Goal: Find specific page/section: Find specific page/section

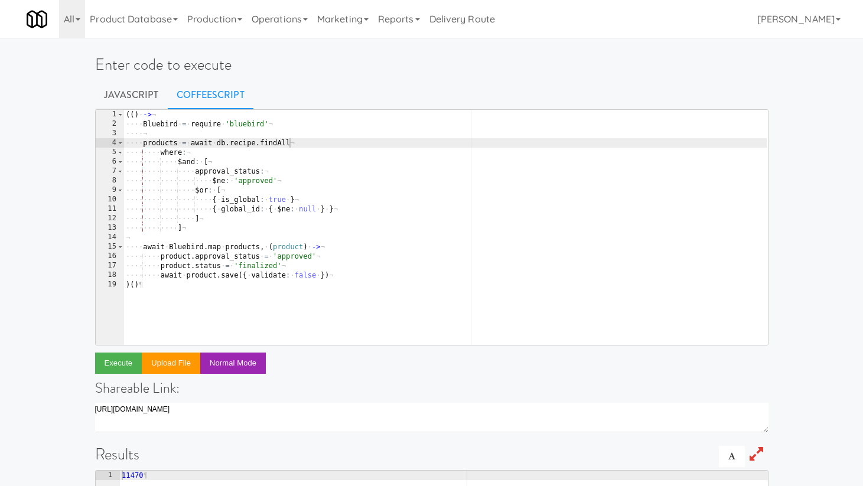
scroll to position [0, 12]
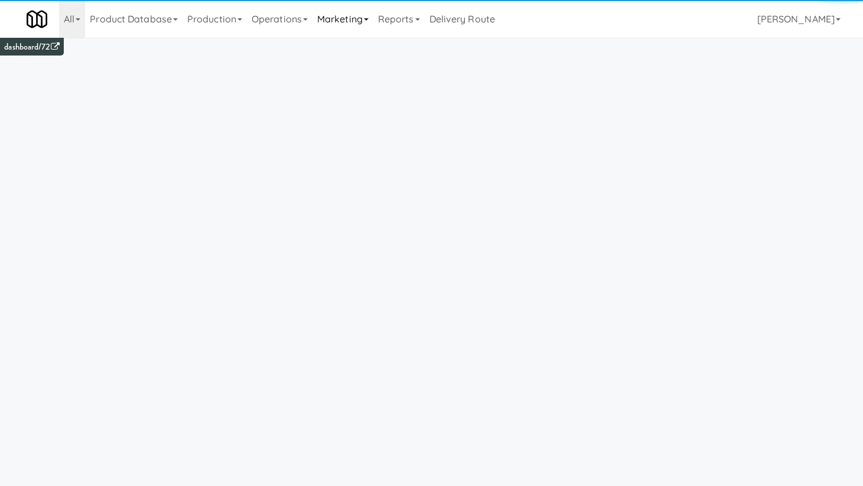
click at [344, 23] on link "Marketing" at bounding box center [343, 19] width 61 height 38
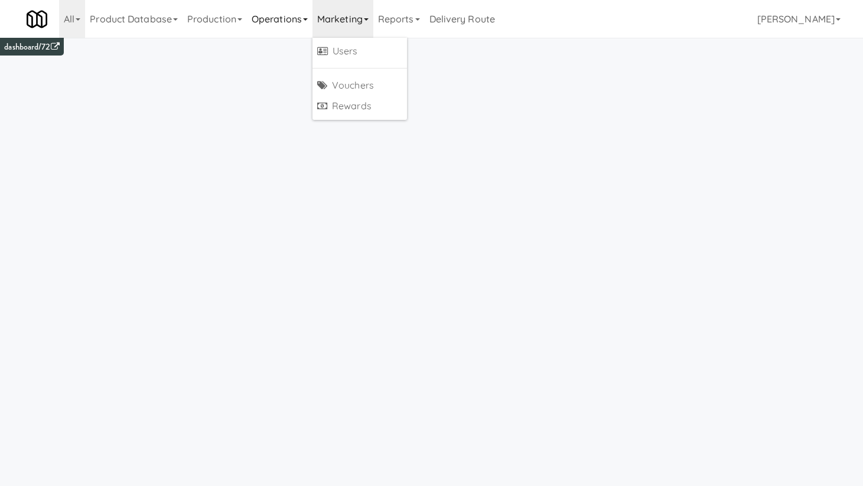
click at [301, 25] on link "Operations" at bounding box center [280, 19] width 66 height 38
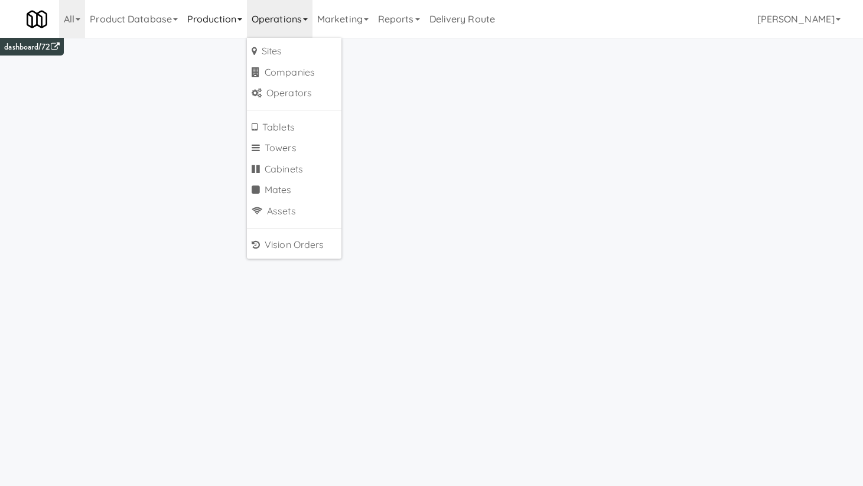
click at [226, 10] on link "Production" at bounding box center [215, 19] width 64 height 38
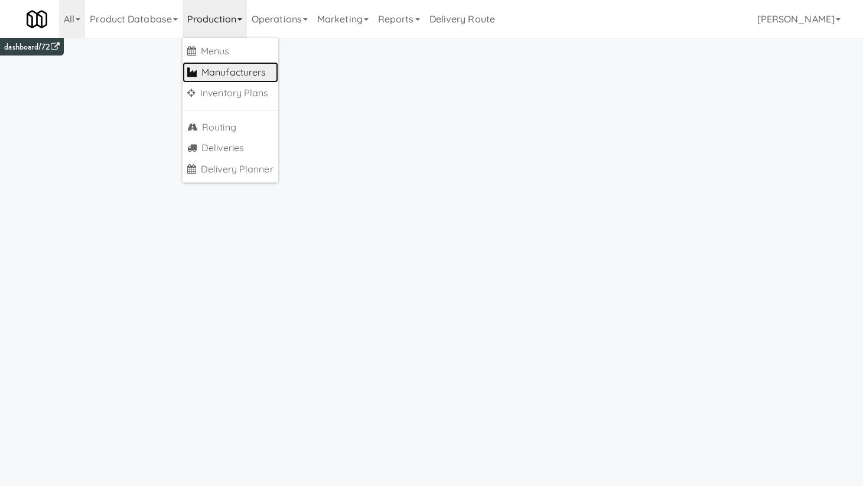
click at [241, 74] on link "Manufacturers" at bounding box center [231, 72] width 96 height 21
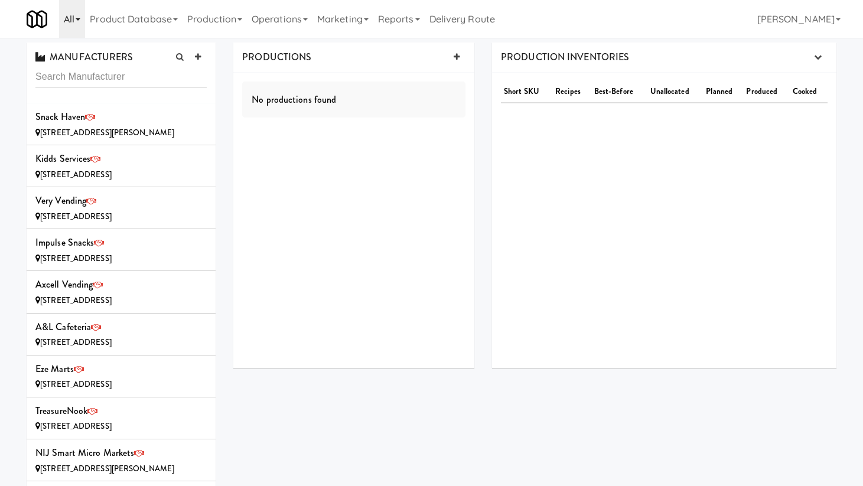
click at [80, 25] on link "All" at bounding box center [72, 19] width 26 height 38
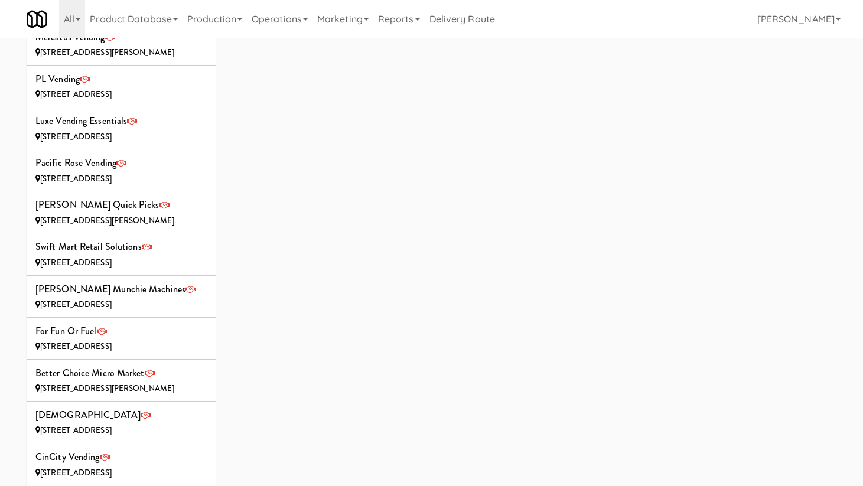
scroll to position [993, 0]
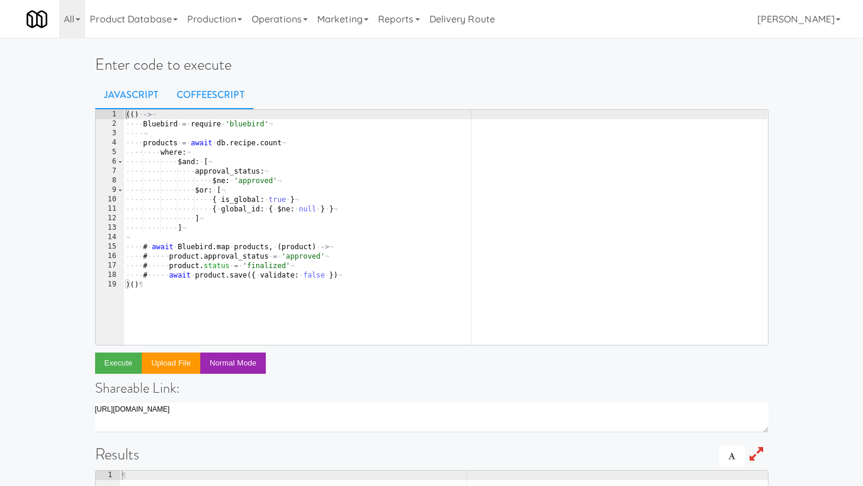
click at [225, 96] on link "CoffeeScript" at bounding box center [211, 95] width 86 height 30
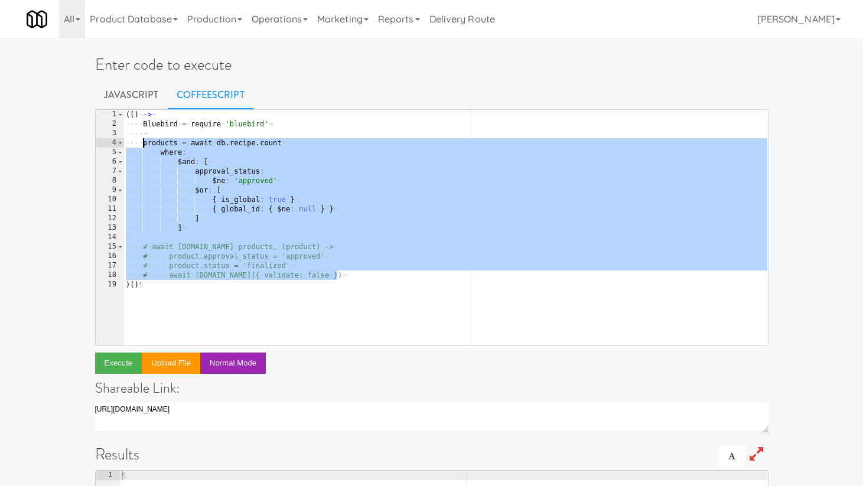
drag, startPoint x: 347, startPoint y: 275, endPoint x: 142, endPoint y: 143, distance: 244.1
click at [142, 143] on div "( ( ) · -> ¬ ···· Bluebird · = · require · 'bluebird' ¬ ···· ¬ ···· products · …" at bounding box center [446, 237] width 644 height 254
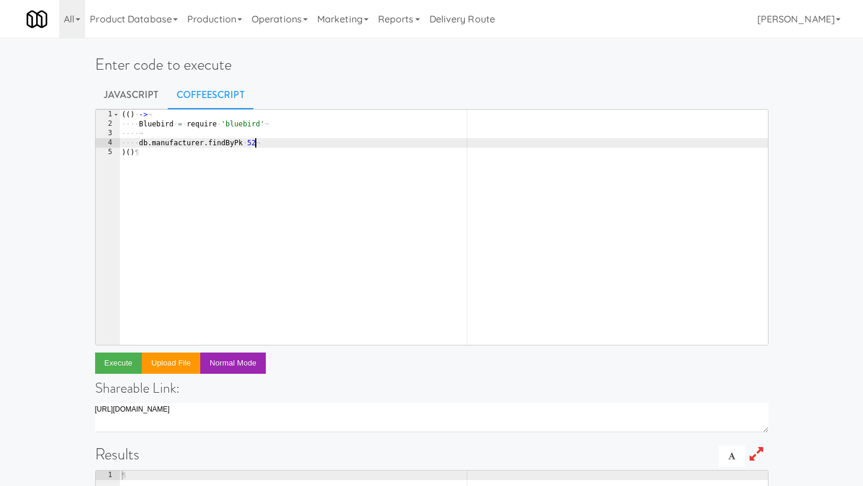
scroll to position [0, 10]
click at [121, 364] on button "Execute" at bounding box center [118, 363] width 47 height 21
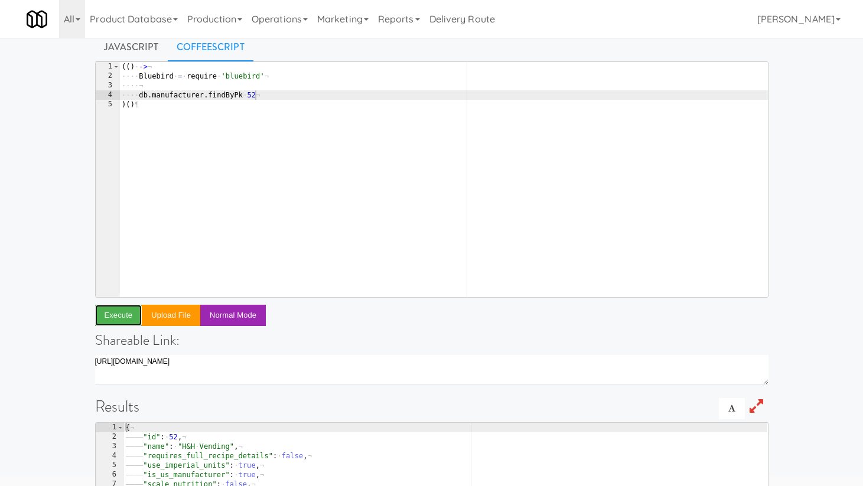
scroll to position [0, 0]
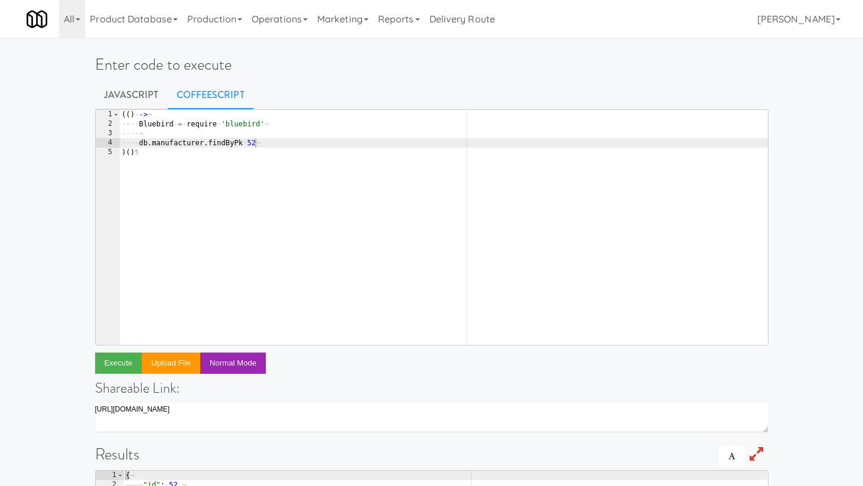
click at [254, 140] on div "( ( ) · -> ¬ ···· Bluebird · = · require · 'bluebird' ¬ ···· ¬ ···· db . manufa…" at bounding box center [443, 237] width 649 height 254
click at [121, 368] on button "Execute" at bounding box center [118, 363] width 47 height 21
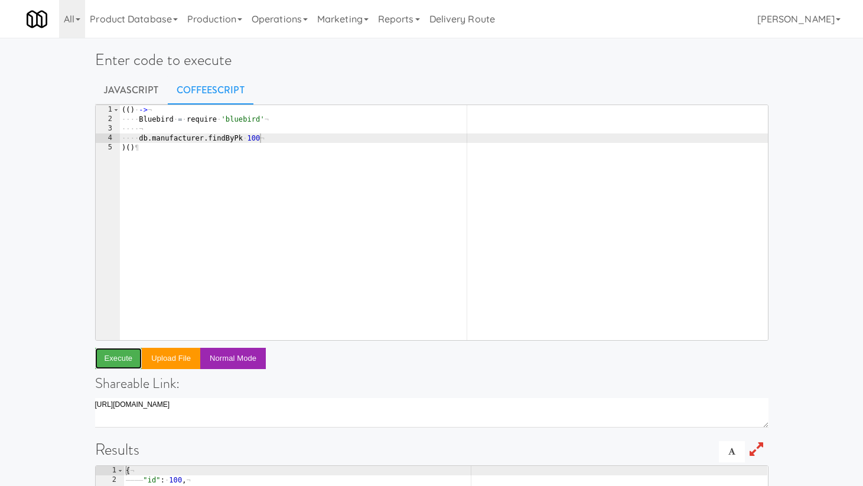
scroll to position [0, 0]
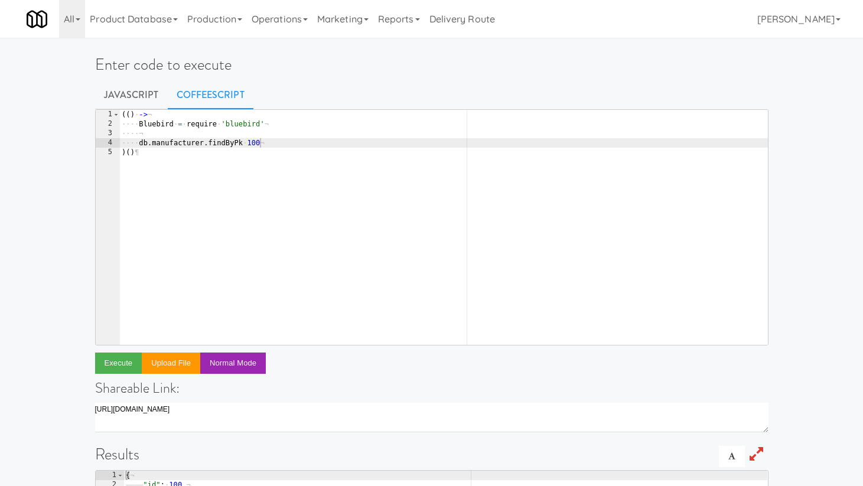
click at [255, 142] on div "( ( ) · -> ¬ ···· Bluebird · = · require · 'bluebird' ¬ ···· ¬ ···· db . manufa…" at bounding box center [443, 237] width 649 height 254
type textarea "db.manufacturer.findByPk 1"
click at [125, 359] on button "Execute" at bounding box center [118, 363] width 47 height 21
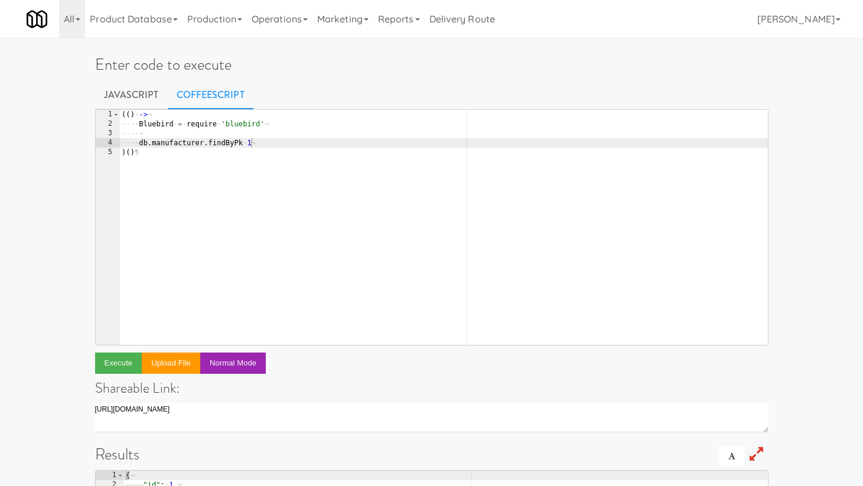
scroll to position [0, 1]
click at [252, 152] on div "( ( ) · -> ¬ ···· Bluebird · = · require · 'bluebird' ¬ ···· ¬ ···· db . manufa…" at bounding box center [443, 237] width 649 height 254
click at [258, 145] on div "( ( ) · -> ¬ ···· Bluebird · = · require · 'bluebird' ¬ ···· ¬ ···· db . manufa…" at bounding box center [443, 237] width 649 height 254
click at [112, 358] on button "Execute" at bounding box center [118, 363] width 47 height 21
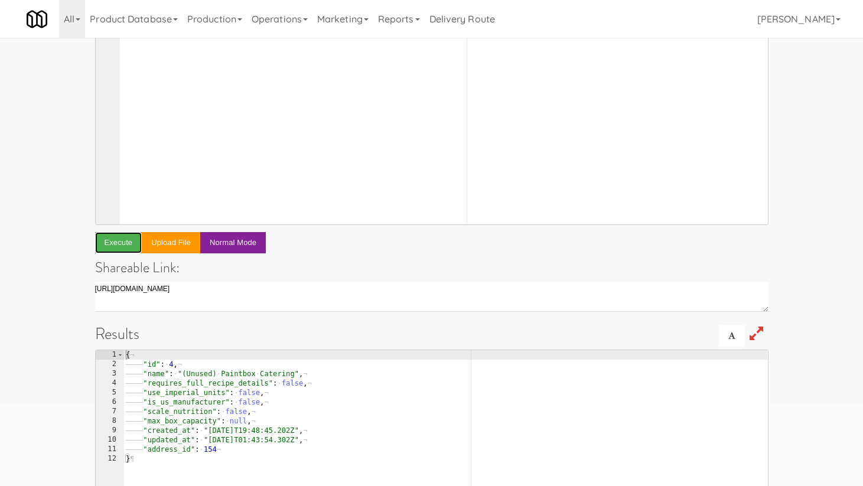
scroll to position [0, 0]
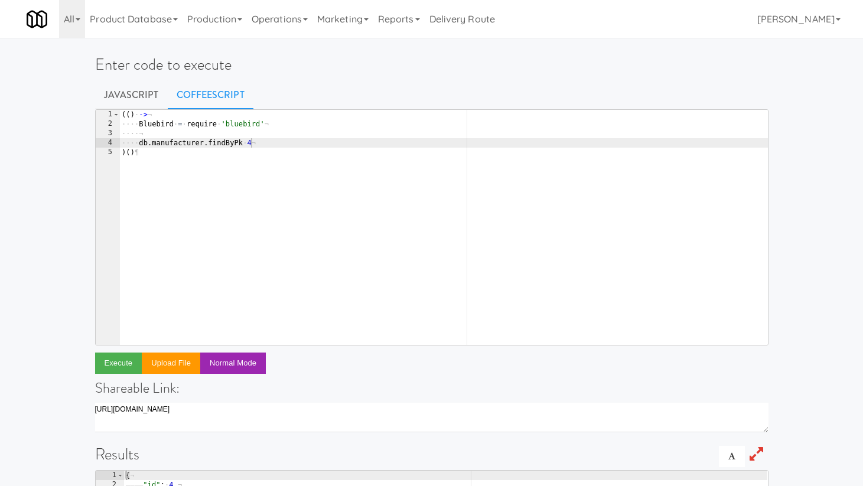
click at [257, 144] on div "( ( ) · -> ¬ ···· Bluebird · = · require · 'bluebird' ¬ ···· ¬ ···· db . manufa…" at bounding box center [443, 237] width 649 height 254
click at [131, 362] on button "Execute" at bounding box center [118, 363] width 47 height 21
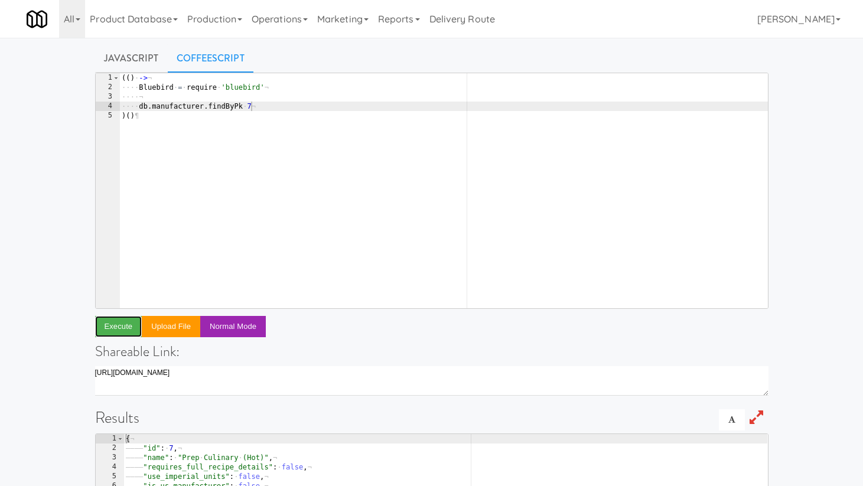
scroll to position [0, 0]
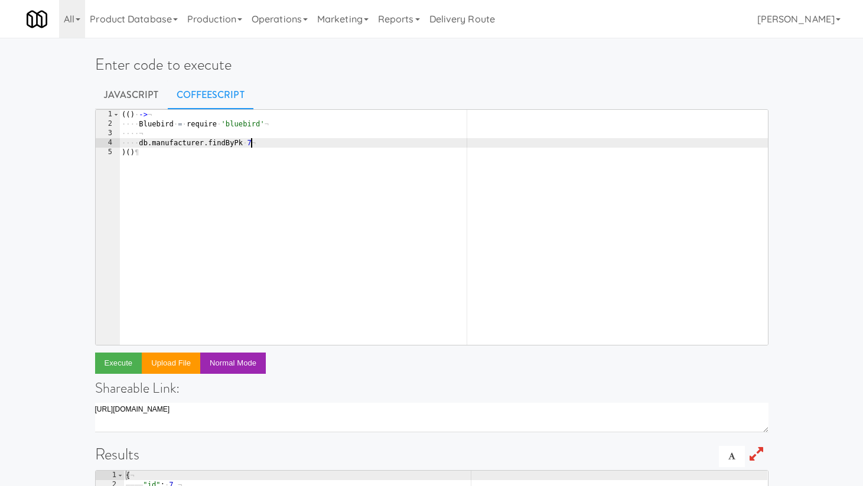
click at [259, 146] on div "( ( ) · -> ¬ ···· Bluebird · = · require · 'bluebird' ¬ ···· ¬ ···· db . manufa…" at bounding box center [443, 237] width 649 height 254
click at [132, 358] on button "Execute" at bounding box center [118, 363] width 47 height 21
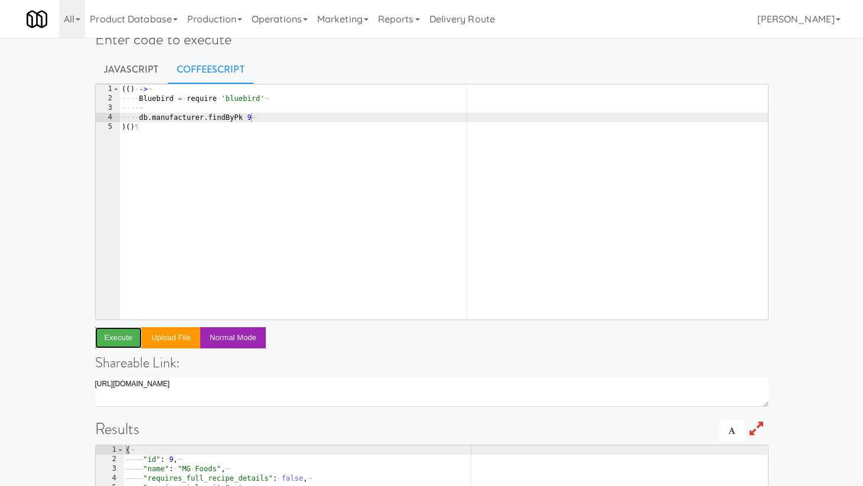
scroll to position [0, 0]
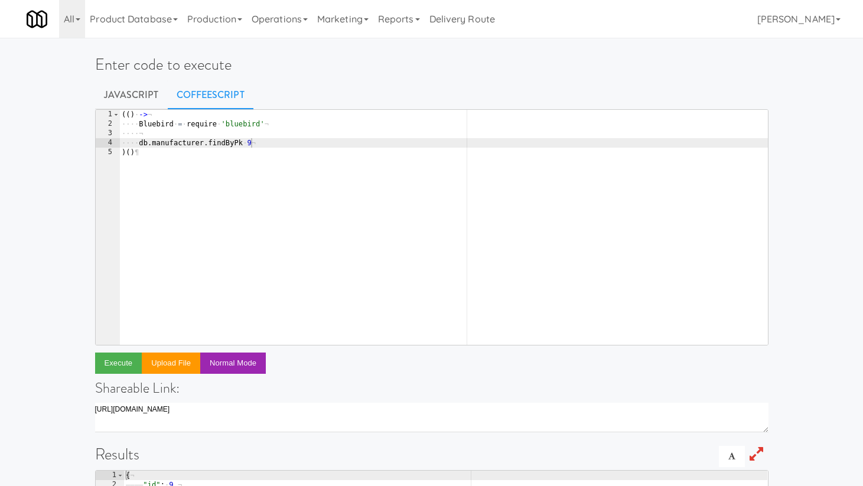
click at [262, 145] on div "( ( ) · -> ¬ ···· Bluebird · = · require · 'bluebird' ¬ ···· ¬ ···· db . manufa…" at bounding box center [443, 237] width 649 height 254
click at [121, 364] on button "Execute" at bounding box center [118, 363] width 47 height 21
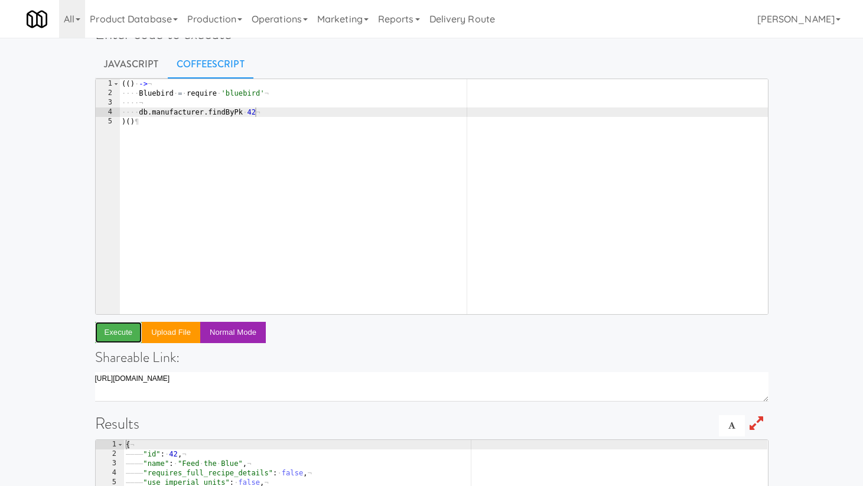
scroll to position [0, 0]
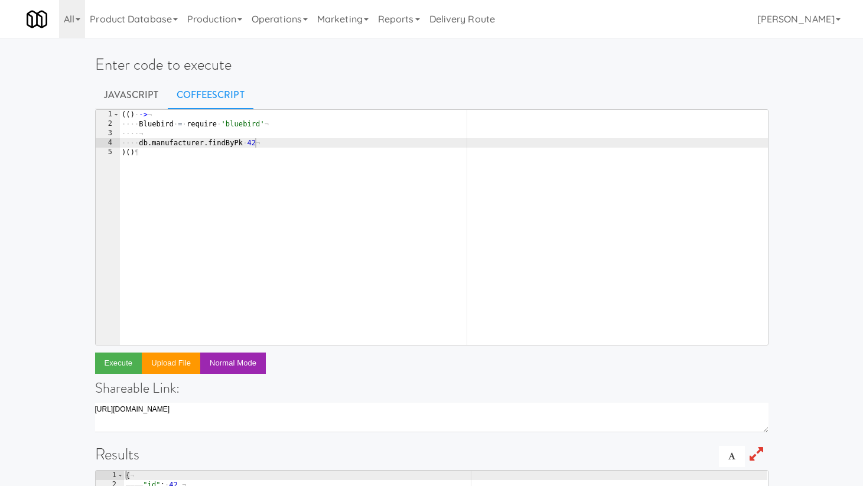
click at [262, 142] on div "( ( ) · -> ¬ ···· Bluebird · = · require · 'bluebird' ¬ ···· ¬ ···· db . manufa…" at bounding box center [443, 237] width 649 height 254
click at [128, 359] on button "Execute" at bounding box center [118, 363] width 47 height 21
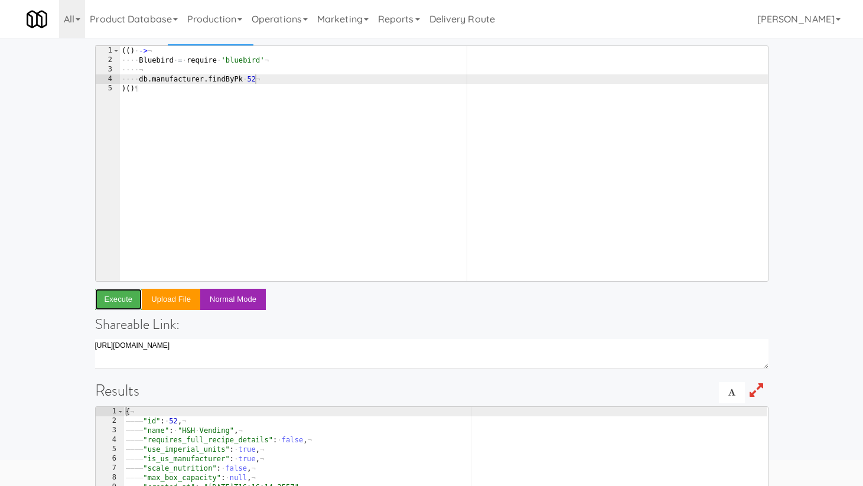
scroll to position [61, 0]
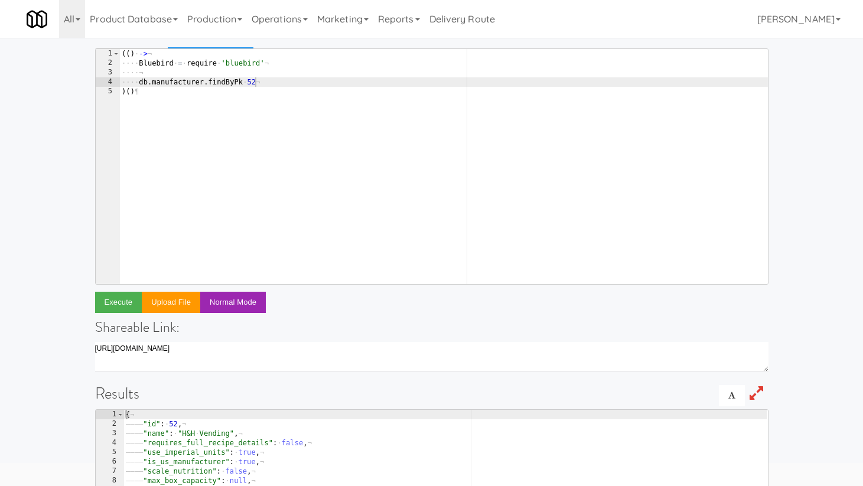
click at [265, 83] on div "( ( ) · -> ¬ ···· Bluebird · = · require · 'bluebird' ¬ ···· ¬ ···· db . manufa…" at bounding box center [443, 176] width 649 height 254
click at [108, 302] on button "Execute" at bounding box center [118, 302] width 47 height 21
click at [262, 86] on div "( ( ) · -> ¬ ···· Bluebird · = · require · 'bluebird' ¬ ···· ¬ ···· db . manufa…" at bounding box center [443, 176] width 649 height 254
click at [125, 300] on button "Execute" at bounding box center [118, 302] width 47 height 21
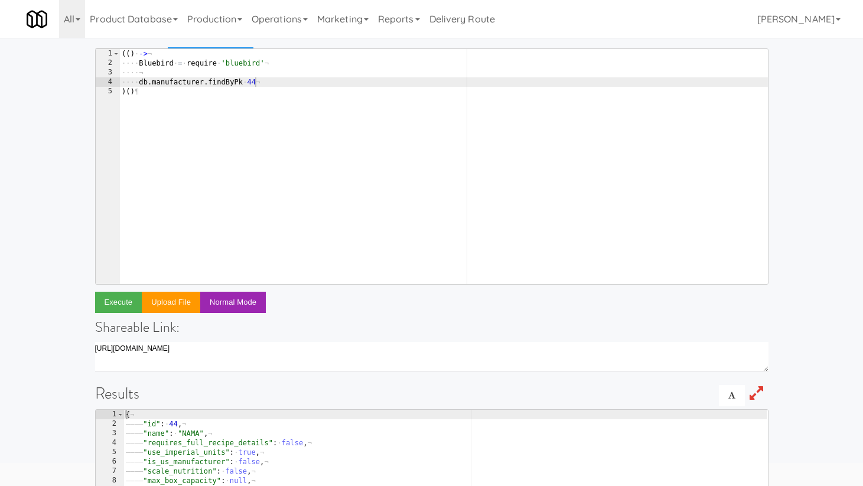
click at [268, 82] on div "( ( ) · -> ¬ ···· Bluebird · = · require · 'bluebird' ¬ ···· ¬ ···· db . manufa…" at bounding box center [443, 176] width 649 height 254
click at [108, 293] on button "Execute" at bounding box center [118, 302] width 47 height 21
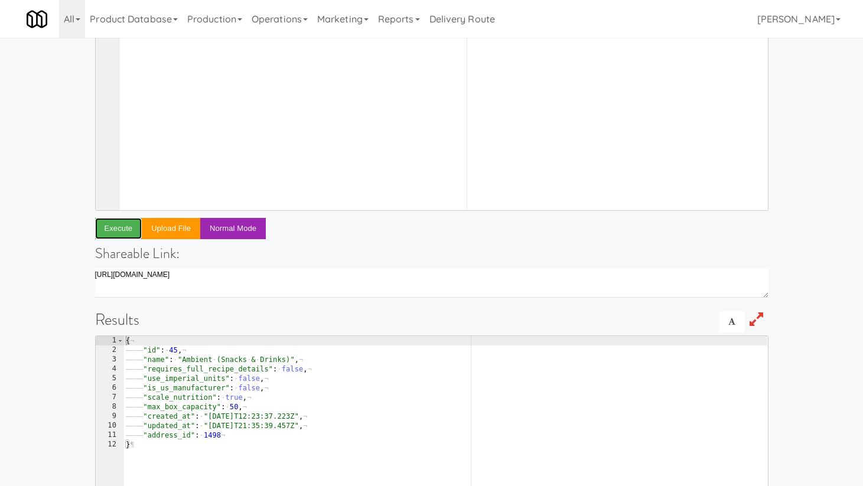
scroll to position [0, 0]
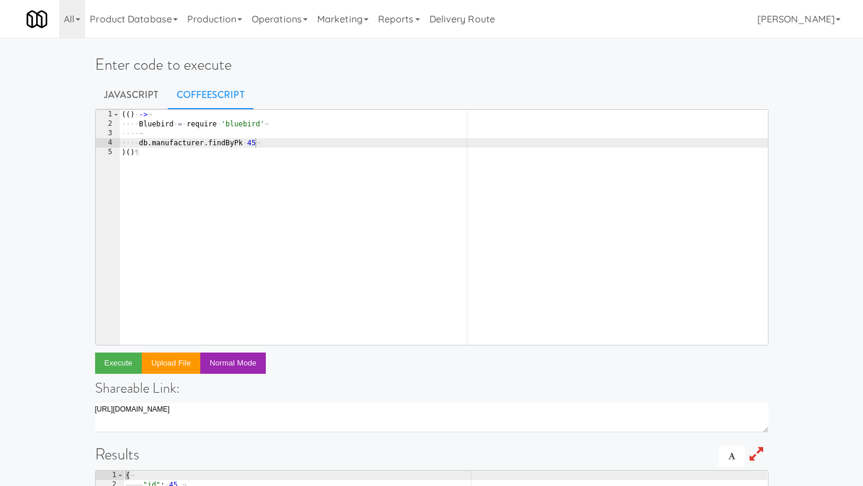
click at [282, 145] on div "( ( ) · -> ¬ ···· Bluebird · = · require · 'bluebird' ¬ ···· ¬ ···· db . manufa…" at bounding box center [443, 237] width 649 height 254
click at [114, 355] on button "Execute" at bounding box center [118, 363] width 47 height 21
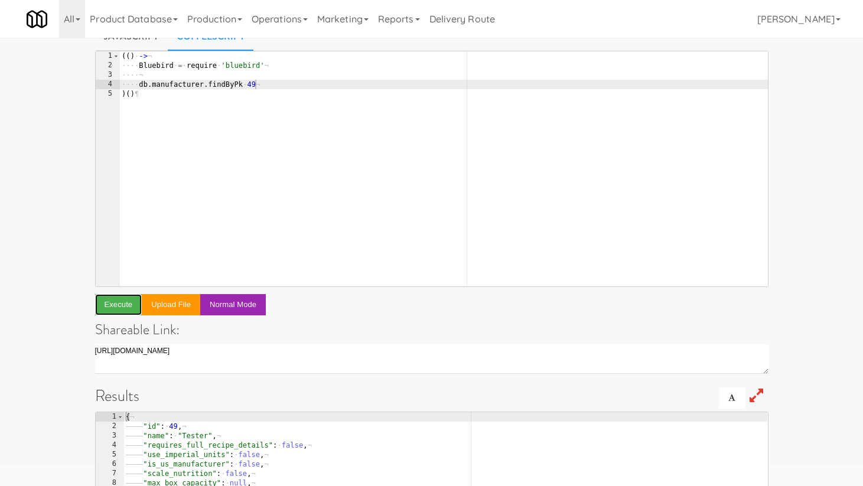
scroll to position [0, 0]
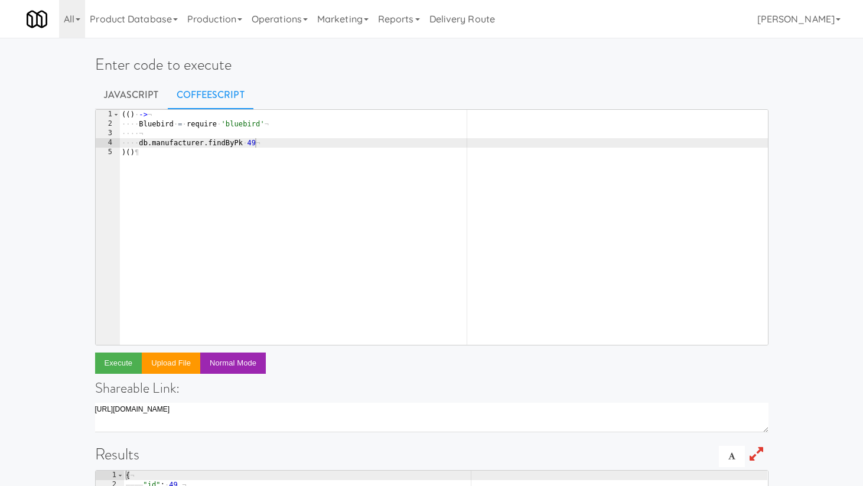
click at [273, 144] on div "( ( ) · -> ¬ ···· Bluebird · = · require · 'bluebird' ¬ ···· ¬ ···· db . manufa…" at bounding box center [443, 237] width 649 height 254
type textarea "db.manufacturer.findByPk 50"
click at [128, 360] on button "Execute" at bounding box center [118, 363] width 47 height 21
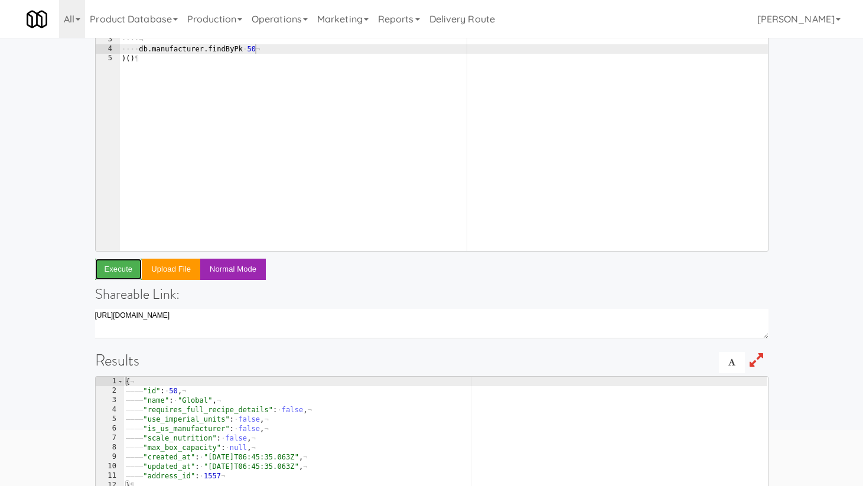
scroll to position [0, 0]
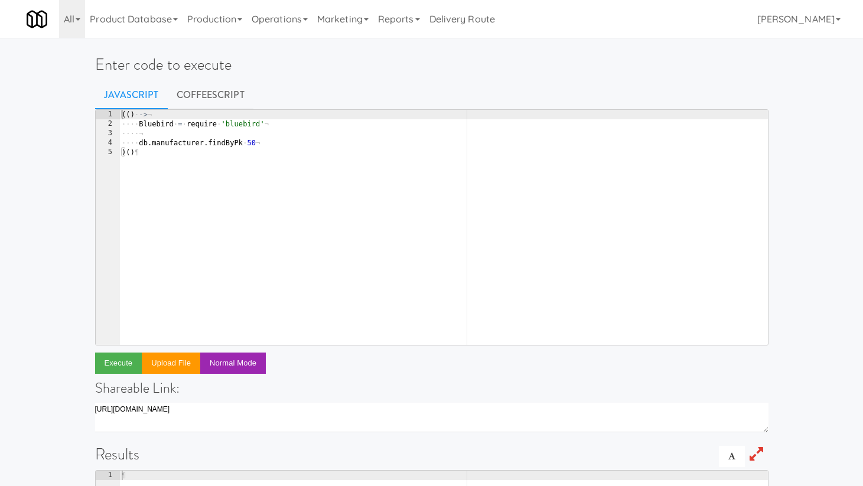
click at [256, 142] on div "(( ) · -> ¬ ···· Bluebird · = · require · 'bluebird' ¬ ···· ¬ ···· db . manufac…" at bounding box center [443, 237] width 649 height 254
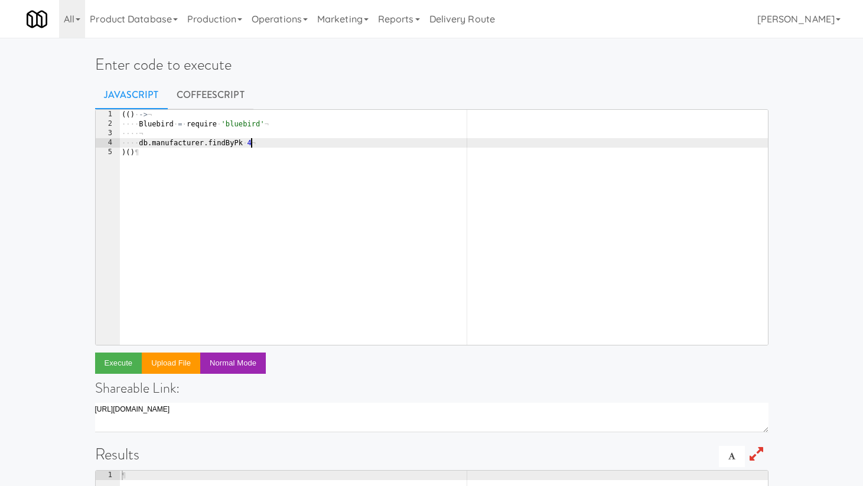
scroll to position [0, 10]
click at [122, 362] on button "Execute" at bounding box center [118, 363] width 47 height 21
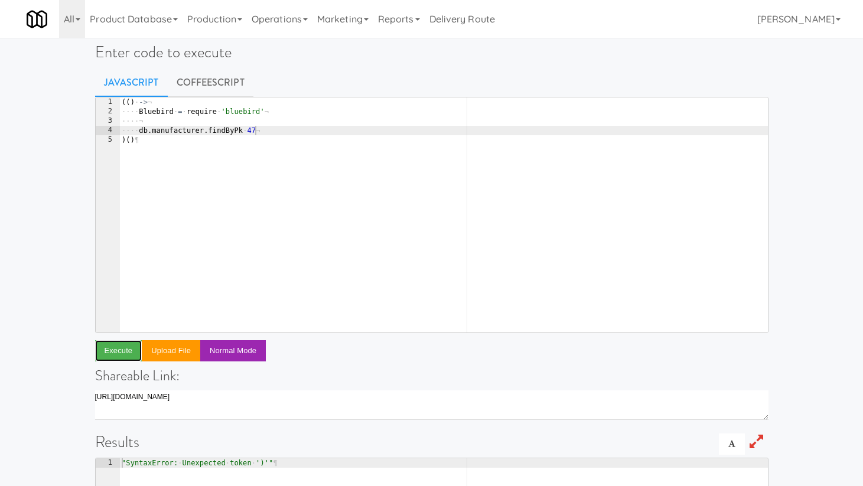
scroll to position [0, 0]
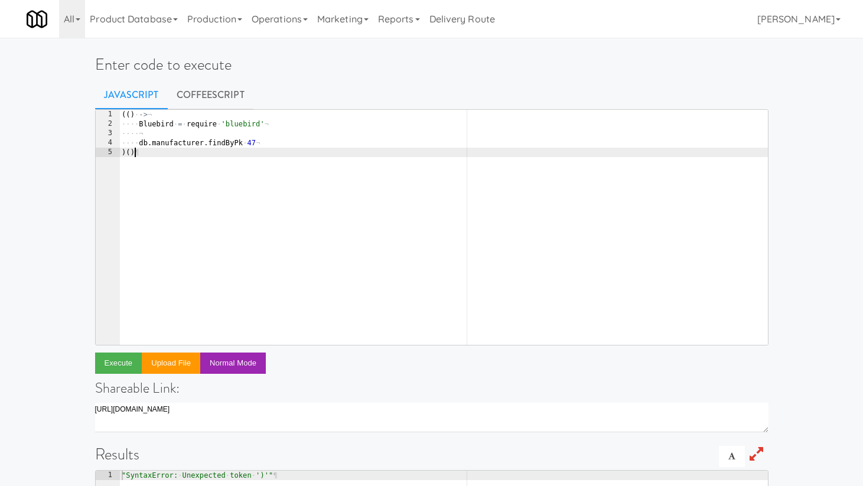
click at [280, 171] on div "(( ) · -> ¬ ···· Bluebird · = · require · 'bluebird' ¬ ···· ¬ ···· db . manufac…" at bounding box center [443, 237] width 649 height 254
click at [270, 143] on div "(( ) · -> ¬ ···· Bluebird · = · require · 'bluebird' ¬ ···· ¬ ···· db . manufac…" at bounding box center [443, 237] width 649 height 254
type textarea "db.manufacturer.findByPk 47"
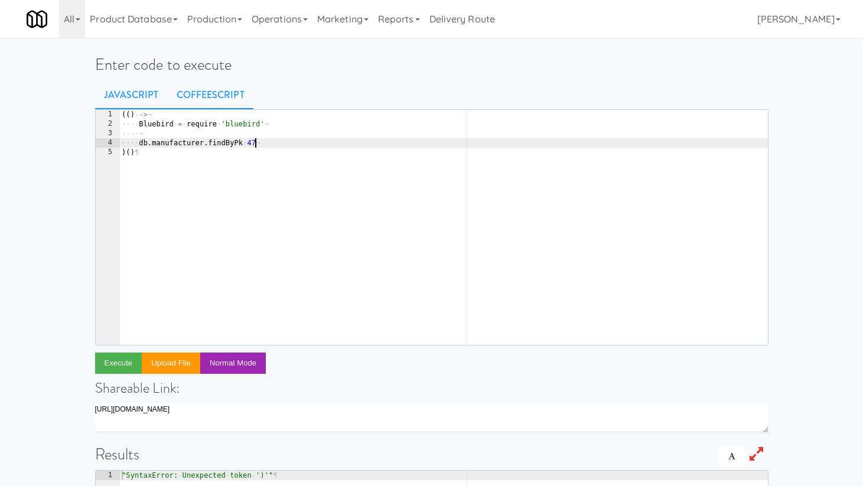
click at [216, 97] on link "CoffeeScript" at bounding box center [211, 95] width 86 height 30
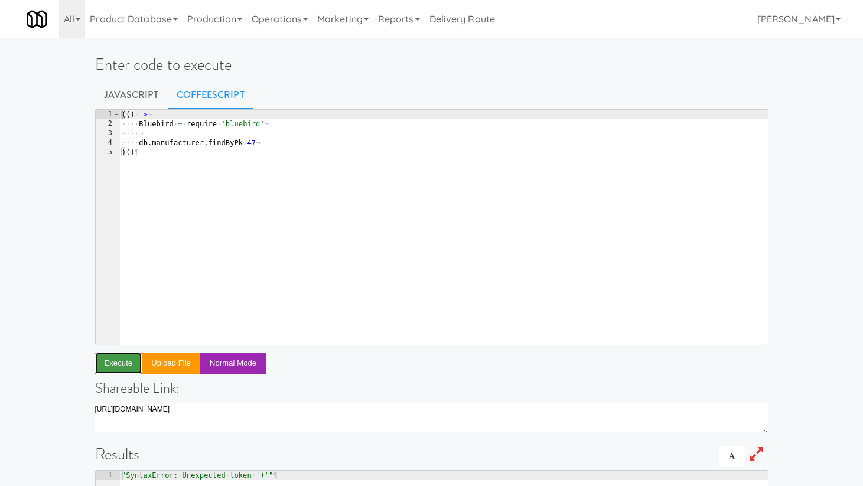
click at [117, 368] on button "Execute" at bounding box center [118, 363] width 47 height 21
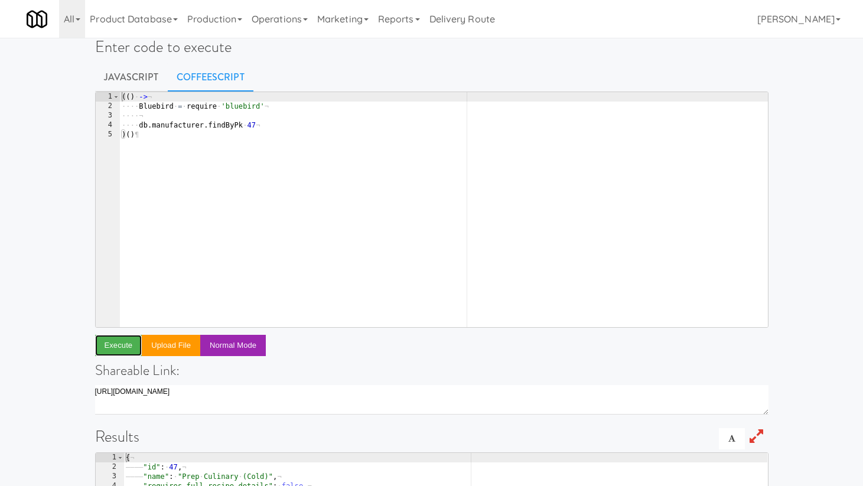
scroll to position [0, 0]
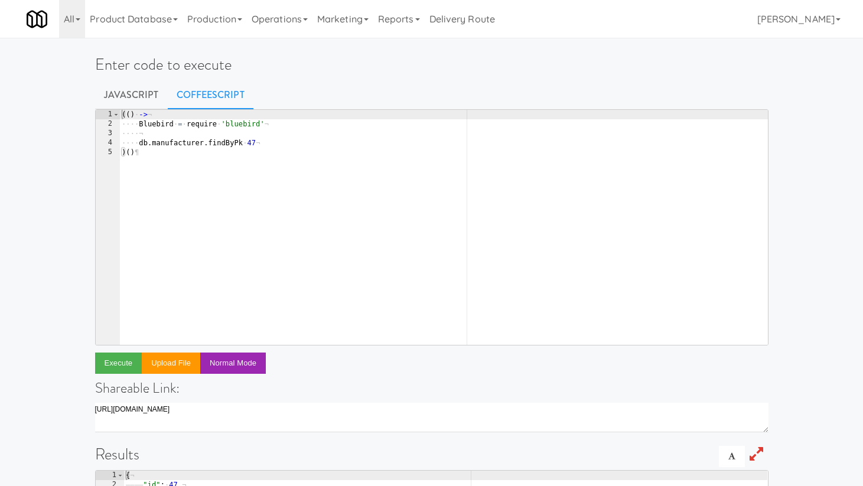
type textarea "db.manufacturer.findByPk 47"
click at [264, 143] on div "( ( ) · -> ¬ ···· Bluebird · = · require · 'bluebird' ¬ ···· ¬ ···· db . manufa…" at bounding box center [443, 237] width 649 height 254
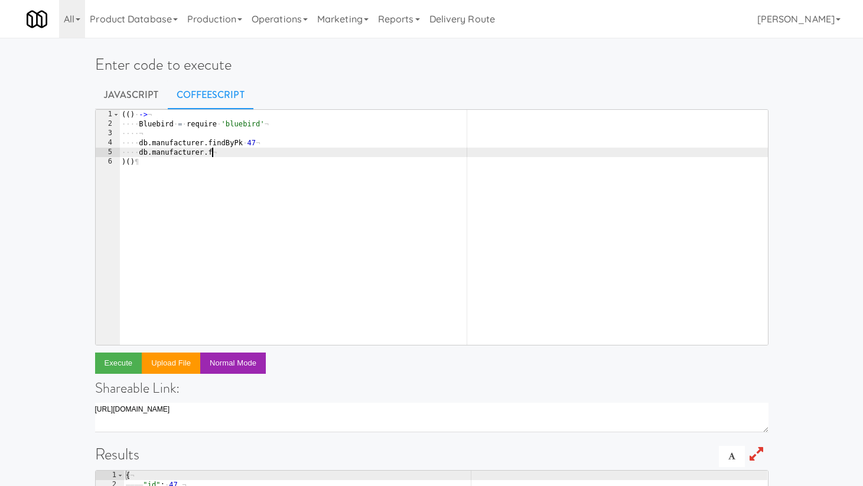
type textarea "db.manufacturer.find"
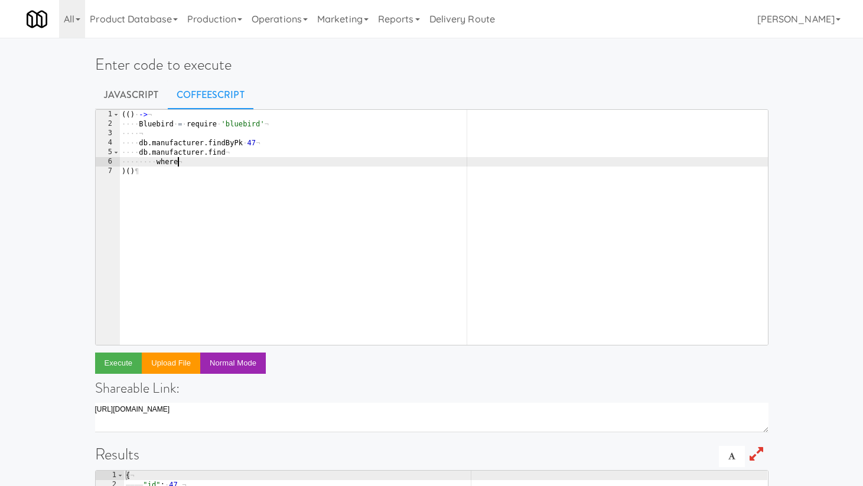
type textarea "where:"
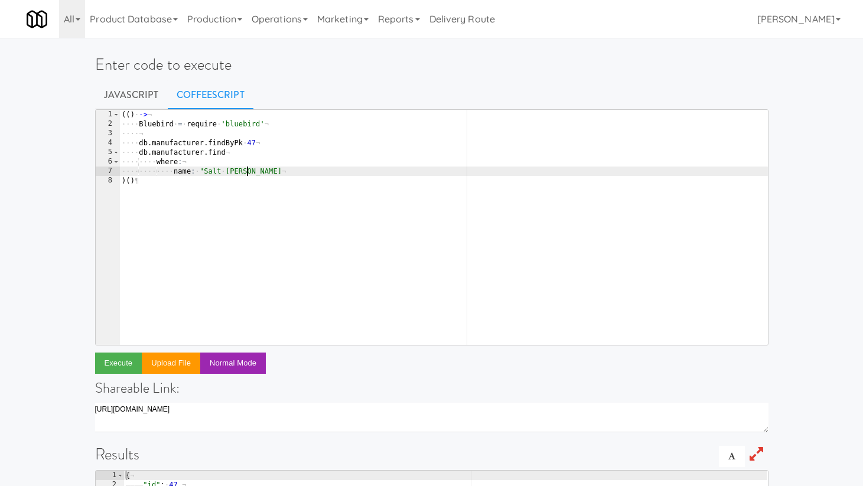
scroll to position [0, 10]
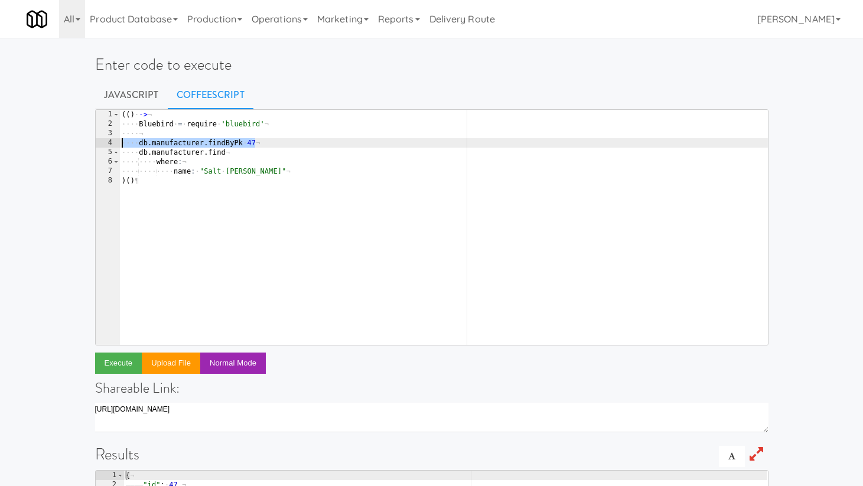
drag, startPoint x: 255, startPoint y: 141, endPoint x: 105, endPoint y: 141, distance: 150.1
click at [105, 141] on pre "name: "Salt Marsh" 1 2 3 4 5 6 7 8 ( ( ) · -> ¬ ···· Bluebird · = · require · '…" at bounding box center [432, 227] width 674 height 236
click at [115, 372] on button "Execute" at bounding box center [118, 363] width 47 height 21
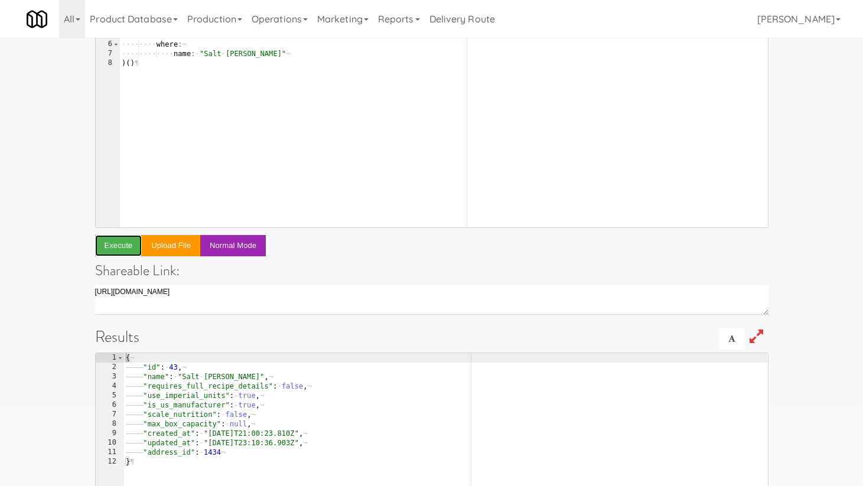
scroll to position [118, 0]
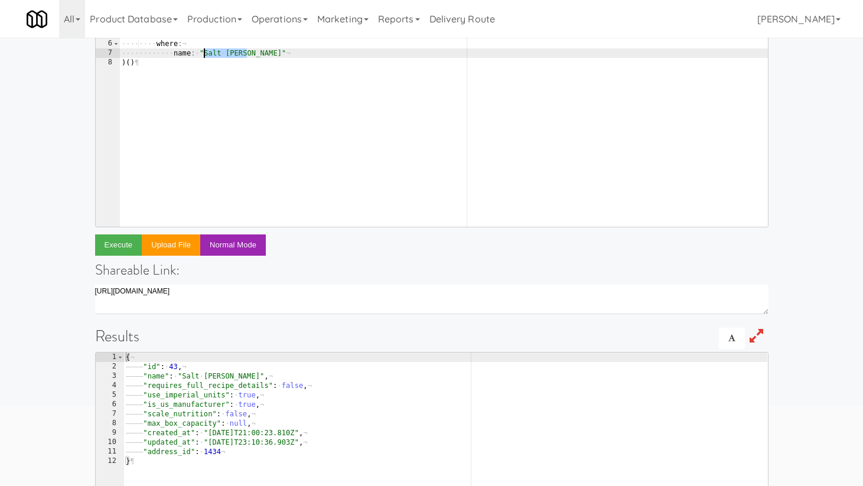
drag, startPoint x: 248, startPoint y: 55, endPoint x: 205, endPoint y: 53, distance: 42.6
click at [205, 53] on div "( ( ) · -> ¬ ···· Bluebird · = · require · 'bluebird' ¬ ···· ¬ ···· # · db.manu…" at bounding box center [443, 119] width 649 height 254
click at [119, 238] on button "Execute" at bounding box center [118, 245] width 47 height 21
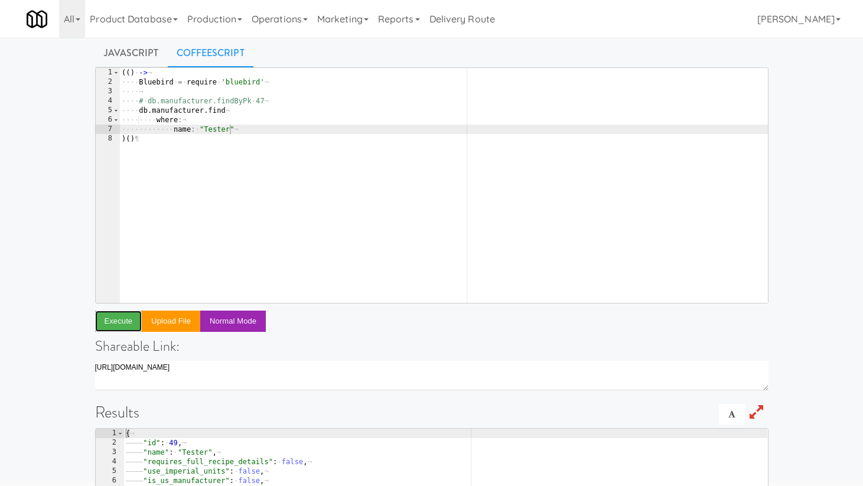
scroll to position [0, 0]
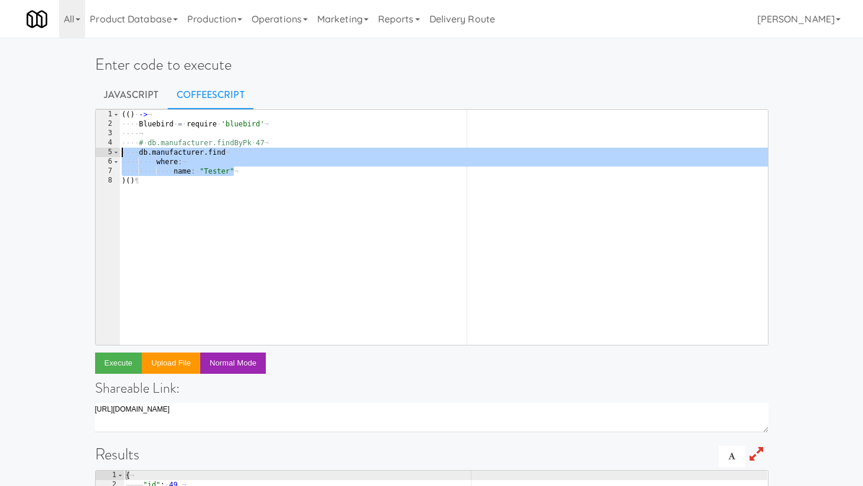
drag, startPoint x: 241, startPoint y: 171, endPoint x: 107, endPoint y: 156, distance: 134.9
click at [107, 156] on pre "name: "Tester" 1 2 3 4 5 6 7 8 ( ( ) · -> ¬ ···· Bluebird · = · require · 'blue…" at bounding box center [432, 227] width 674 height 236
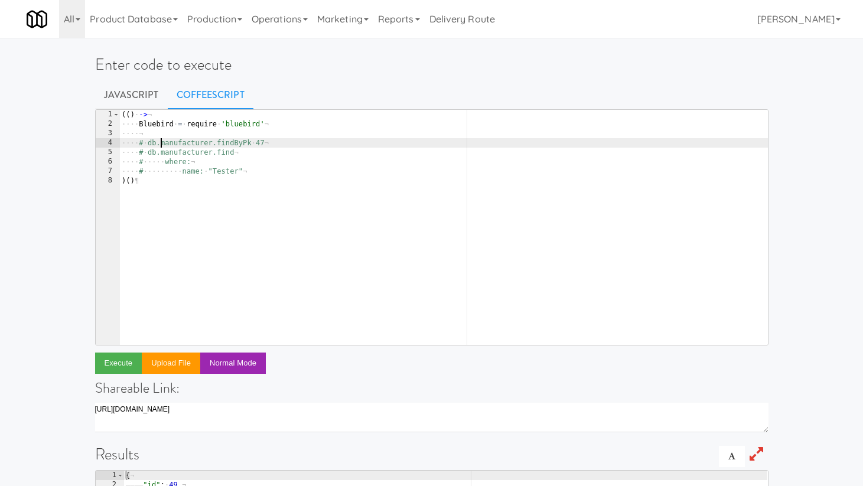
click at [160, 144] on div "( ( ) · -> ¬ ···· Bluebird · = · require · 'bluebird' ¬ ···· ¬ ···· # · db.manu…" at bounding box center [443, 237] width 649 height 254
click at [267, 145] on div "( ( ) · -> ¬ ···· Bluebird · = · require · 'bluebird' ¬ ···· ¬ ···· db . manufa…" at bounding box center [443, 237] width 649 height 254
click at [108, 367] on button "Execute" at bounding box center [118, 363] width 47 height 21
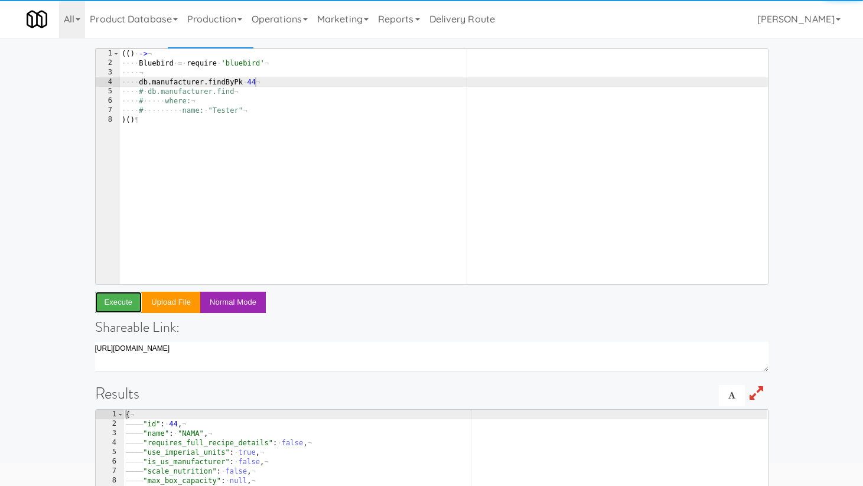
scroll to position [62, 0]
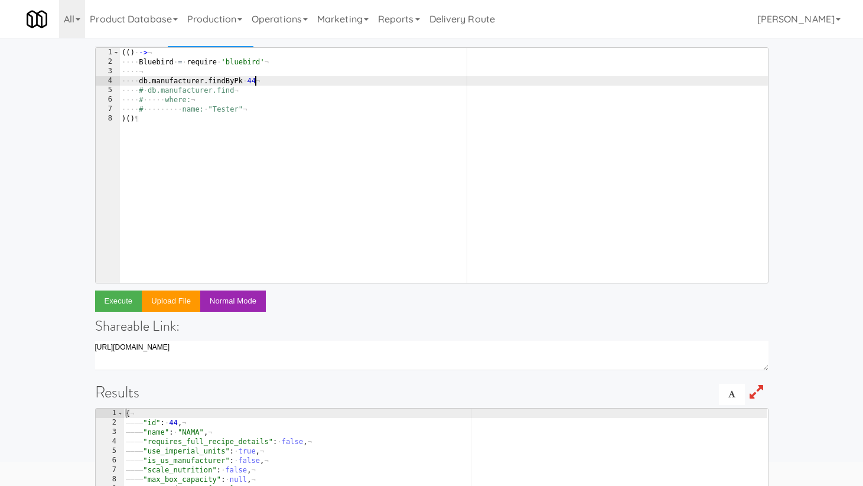
click at [255, 82] on div "( ( ) · -> ¬ ···· Bluebird · = · require · 'bluebird' ¬ ···· ¬ ···· db . manufa…" at bounding box center [443, 175] width 649 height 254
click at [124, 300] on button "Execute" at bounding box center [118, 301] width 47 height 21
click at [262, 82] on div "( ( ) · -> ¬ ···· Bluebird · = · require · 'bluebird' ¬ ···· ¬ ···· db . manufa…" at bounding box center [443, 175] width 649 height 254
click at [118, 296] on button "Execute" at bounding box center [118, 301] width 47 height 21
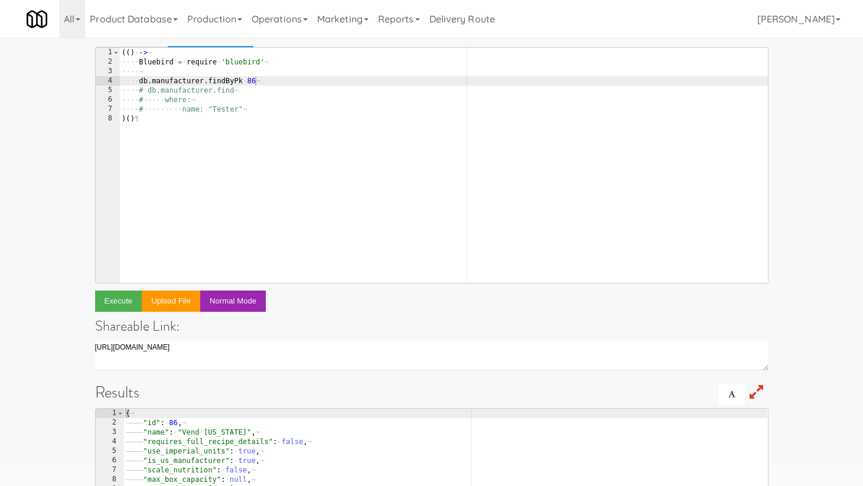
click at [275, 83] on div "( ( ) · -> ¬ ···· Bluebird · = · require · 'bluebird' ¬ ···· ¬ ···· db . manufa…" at bounding box center [443, 175] width 649 height 254
type textarea "db.manufacturer.findByPk 87"
click at [116, 301] on button "Execute" at bounding box center [118, 301] width 47 height 21
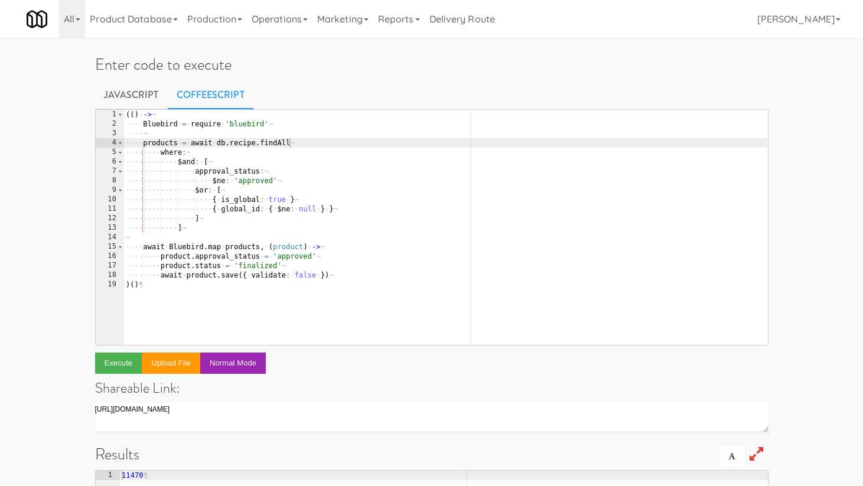
scroll to position [0, 12]
